Goal: Information Seeking & Learning: Learn about a topic

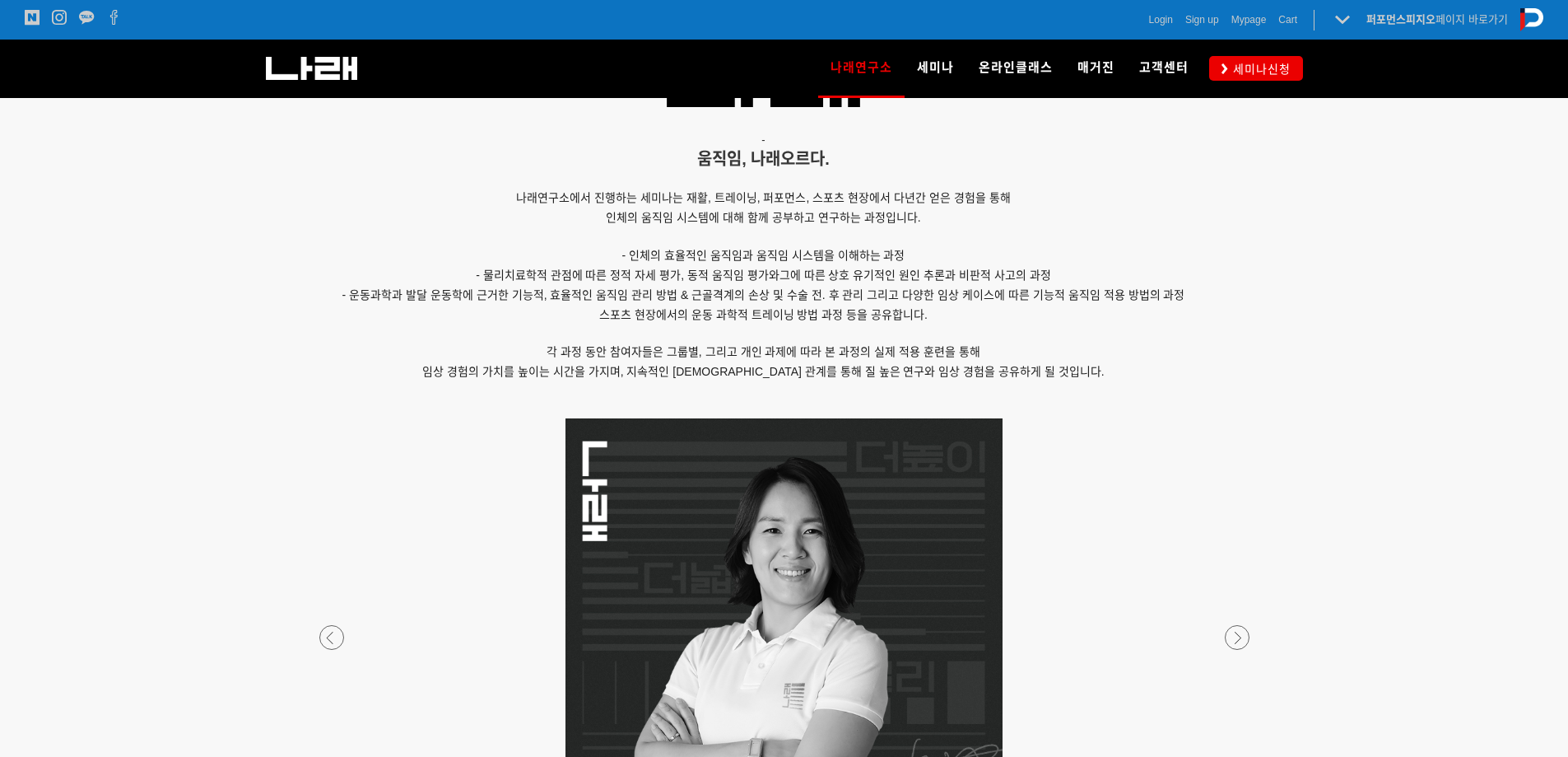
scroll to position [1317, 0]
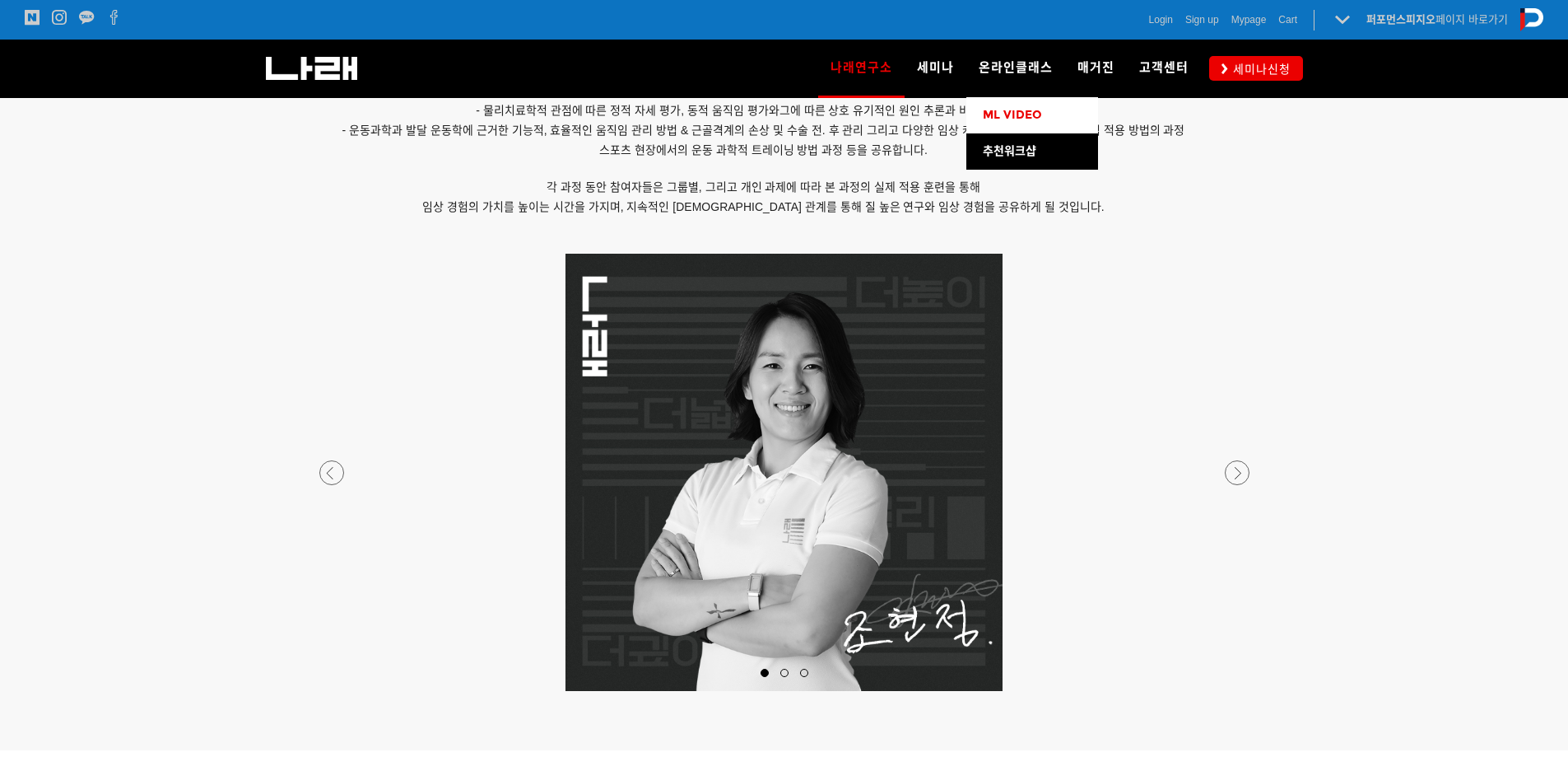
click at [1015, 107] on link "ML VIDEO" at bounding box center [1032, 116] width 132 height 36
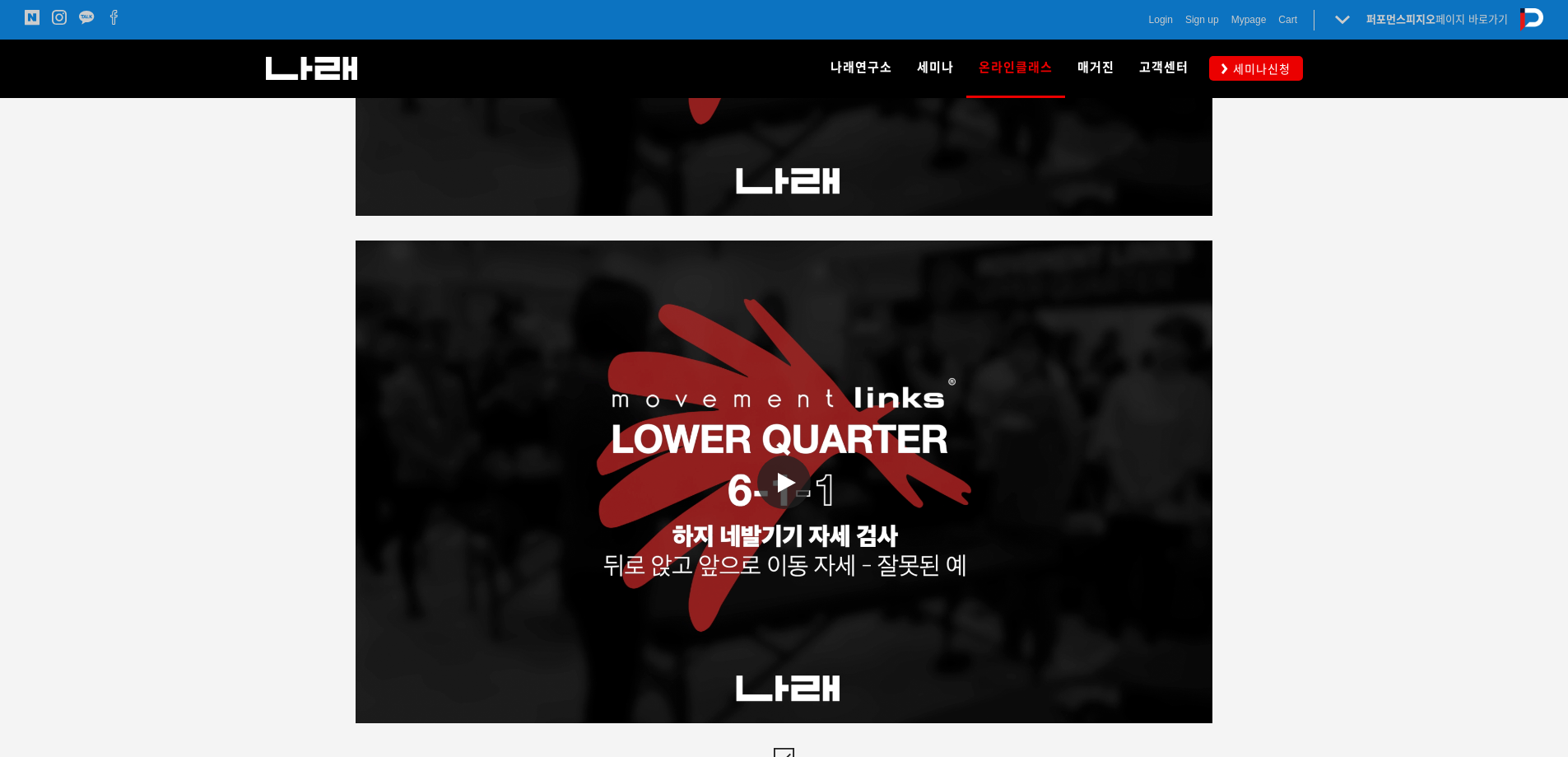
scroll to position [3294, 0]
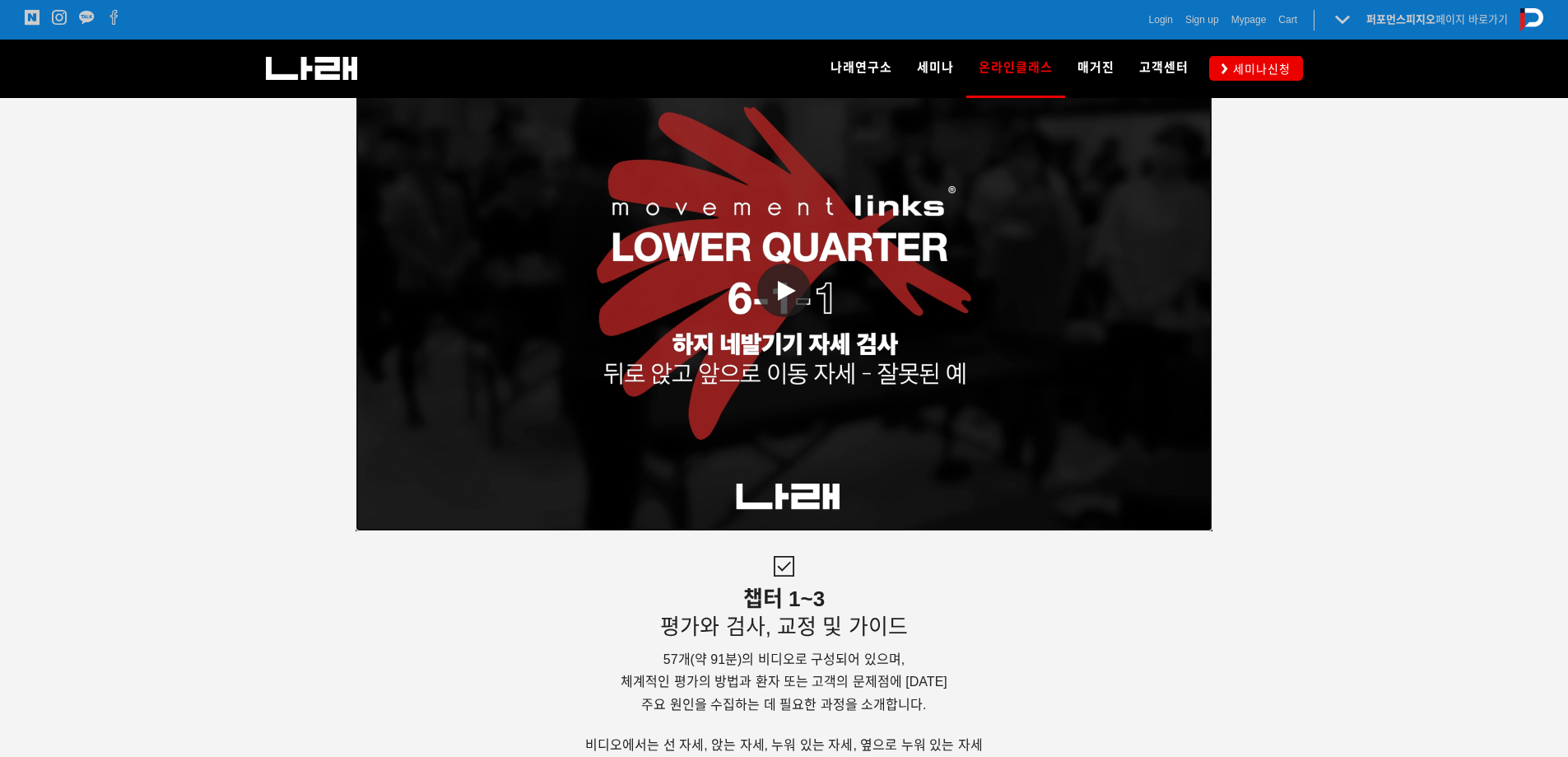
click at [775, 287] on span at bounding box center [783, 290] width 53 height 53
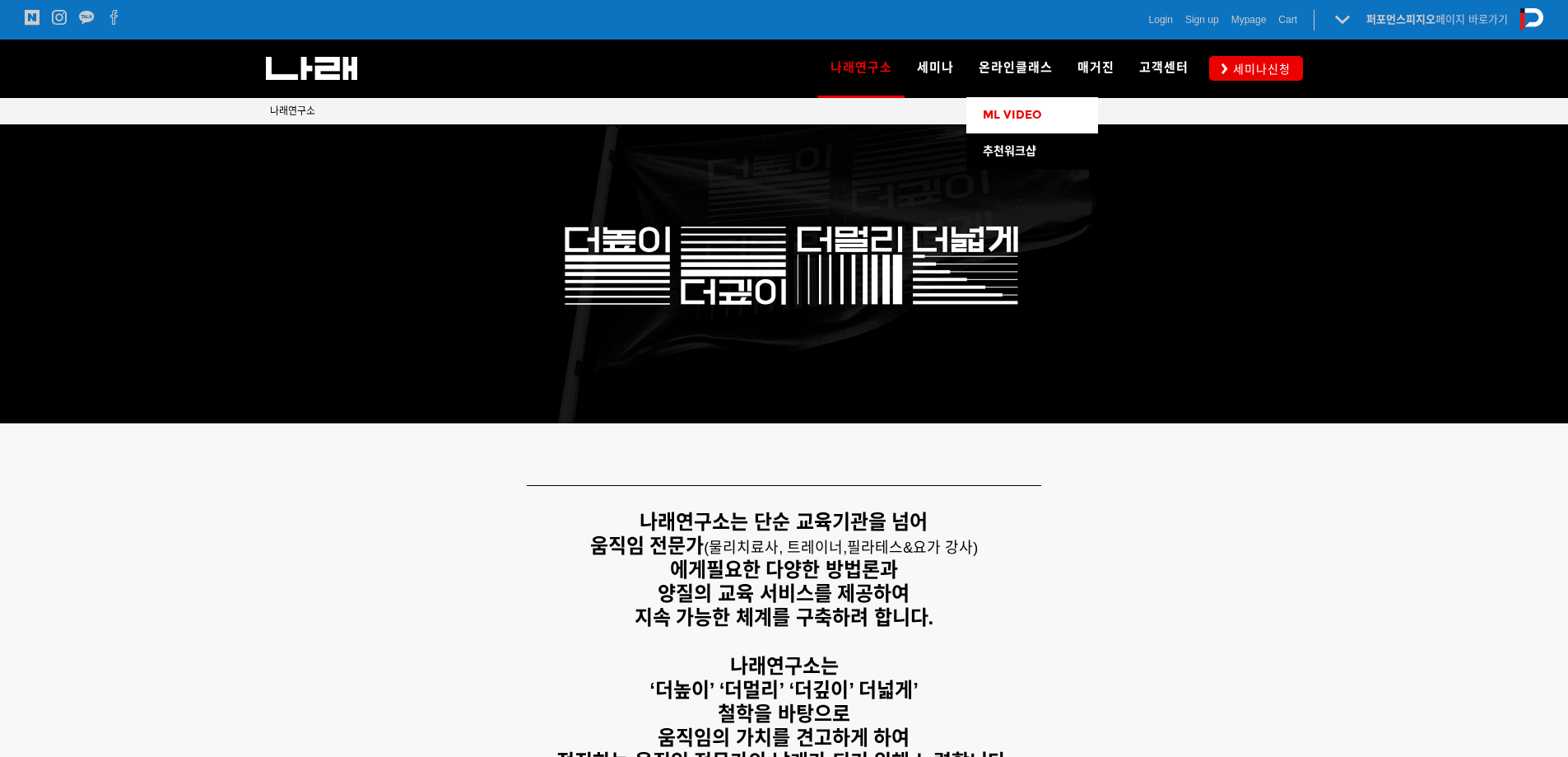
click at [1017, 108] on span "ML VIDEO" at bounding box center [1013, 114] width 60 height 14
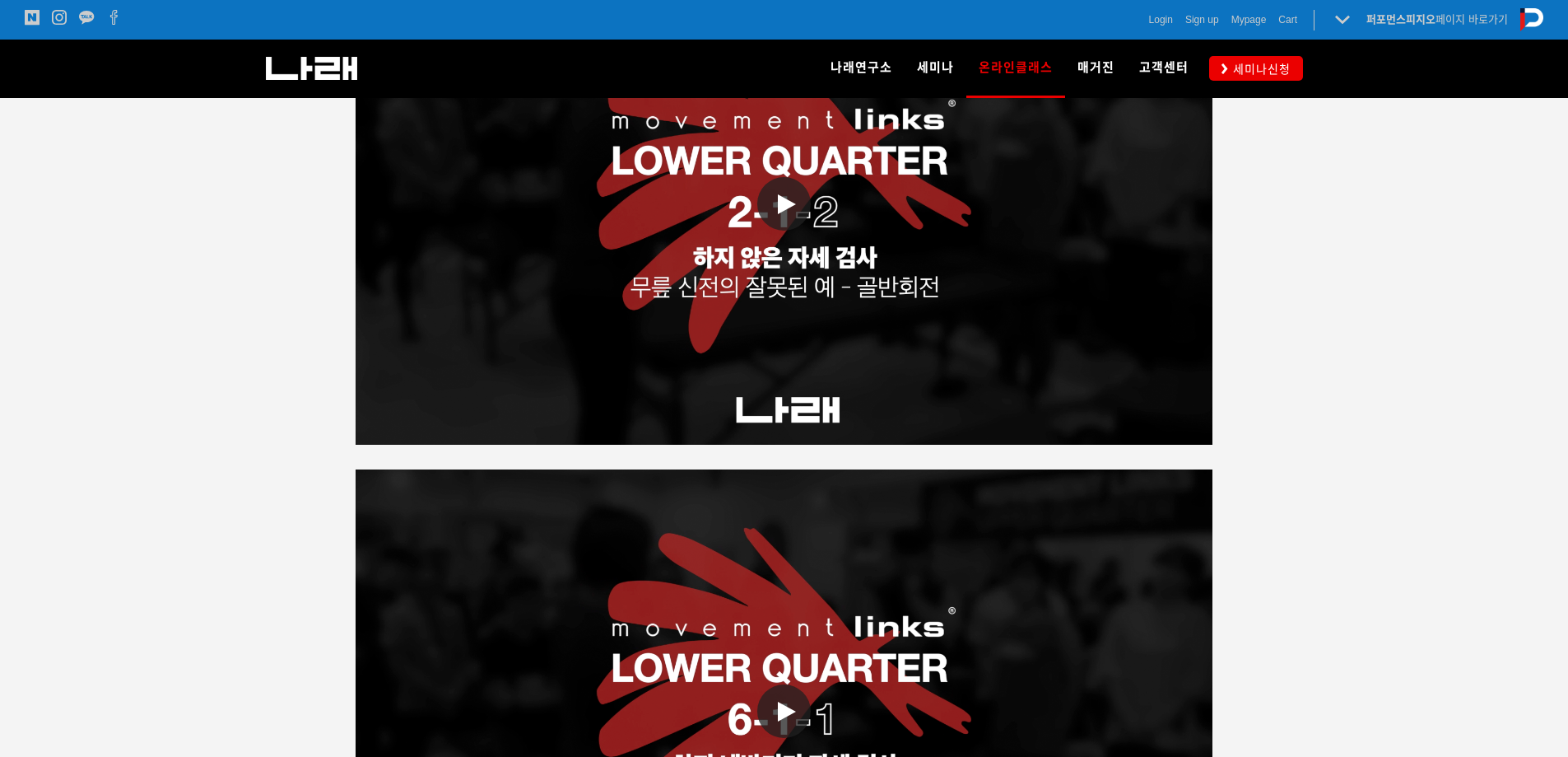
scroll to position [3046, 0]
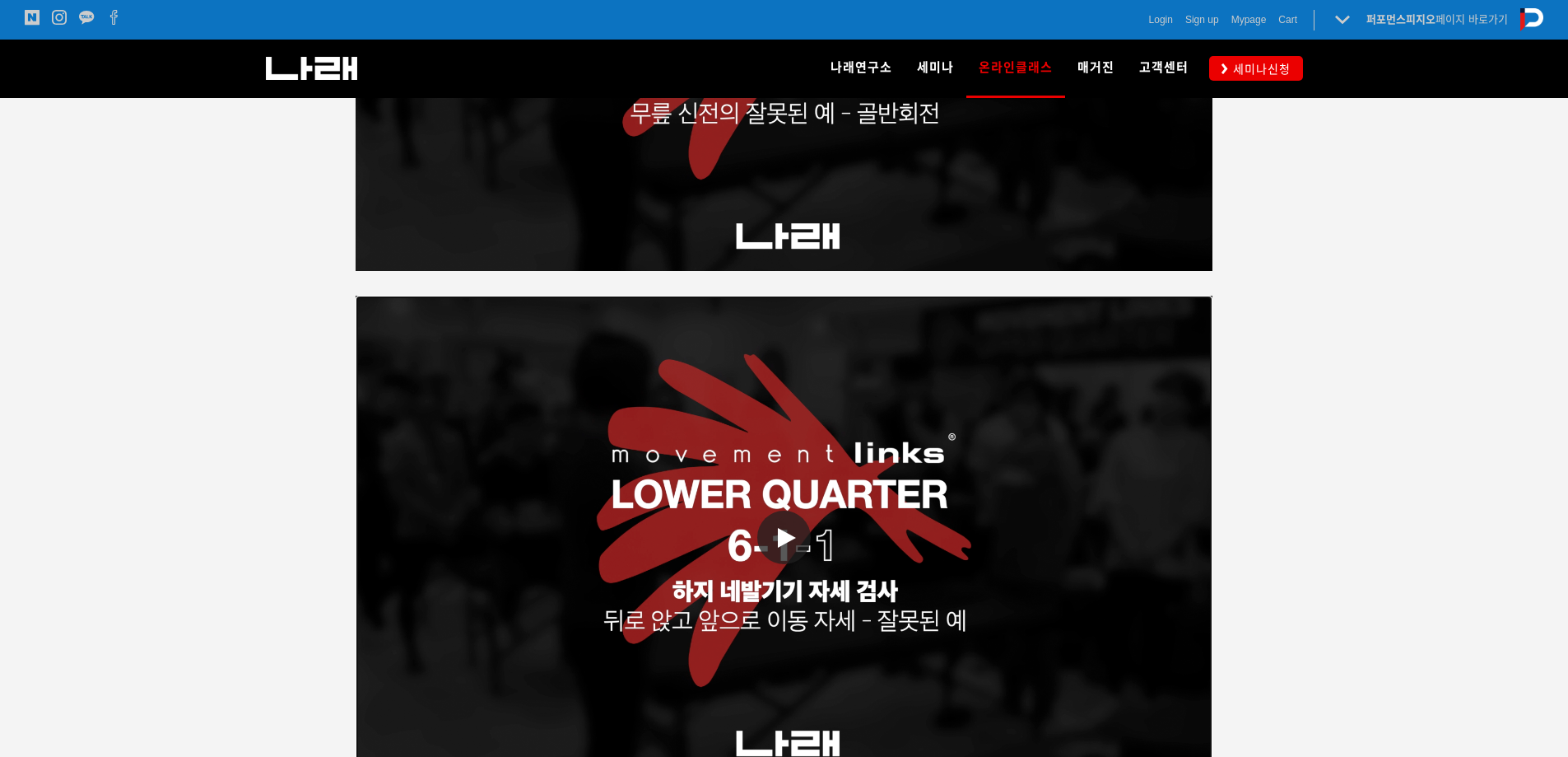
click at [787, 528] on icon at bounding box center [787, 537] width 18 height 20
